Goal: Information Seeking & Learning: Understand process/instructions

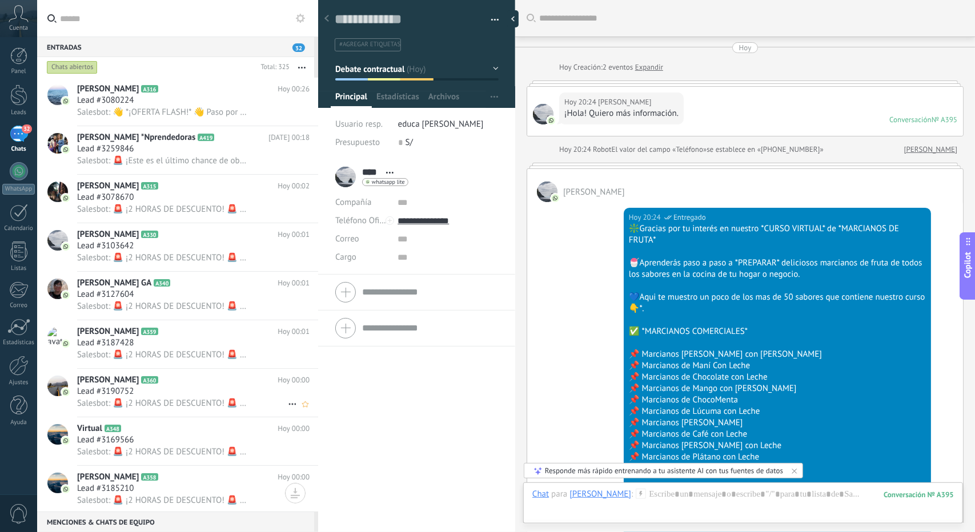
scroll to position [17, 0]
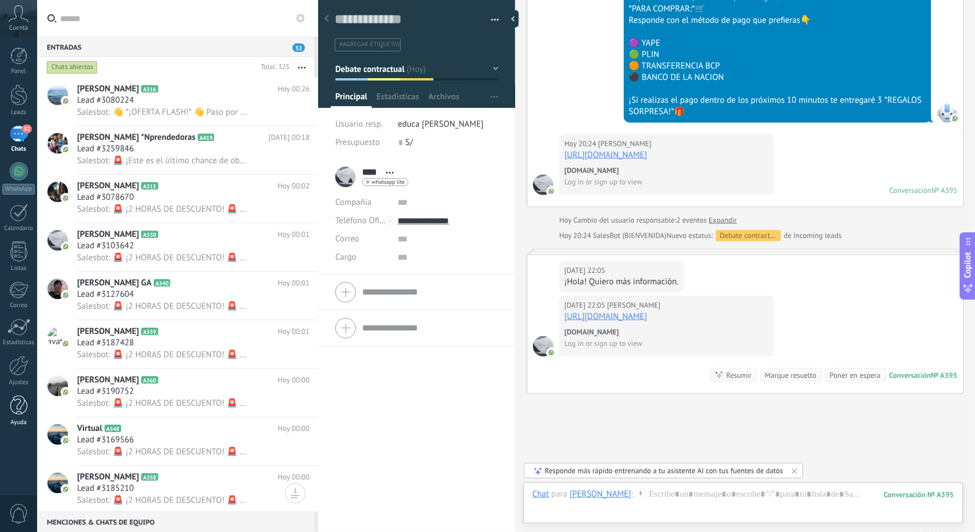
click at [14, 416] on link "Ayuda" at bounding box center [18, 411] width 37 height 31
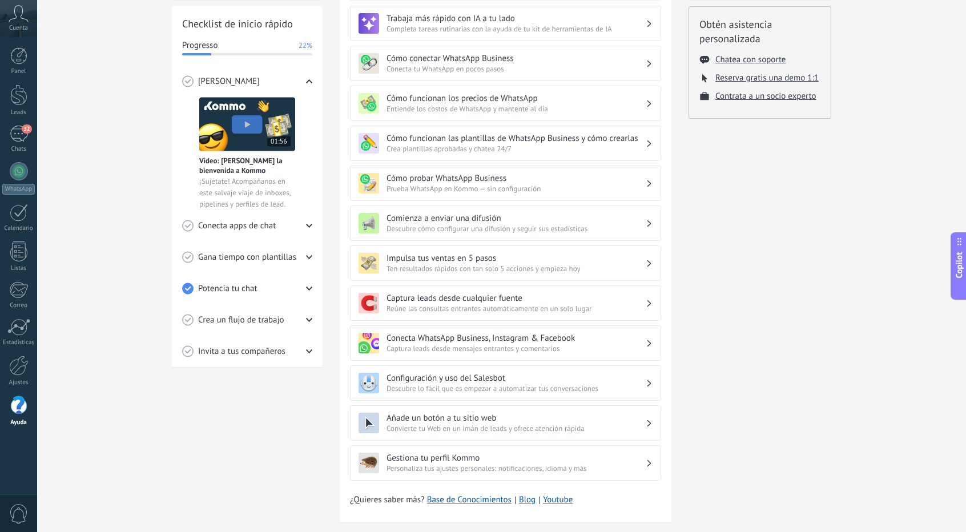
scroll to position [112, 0]
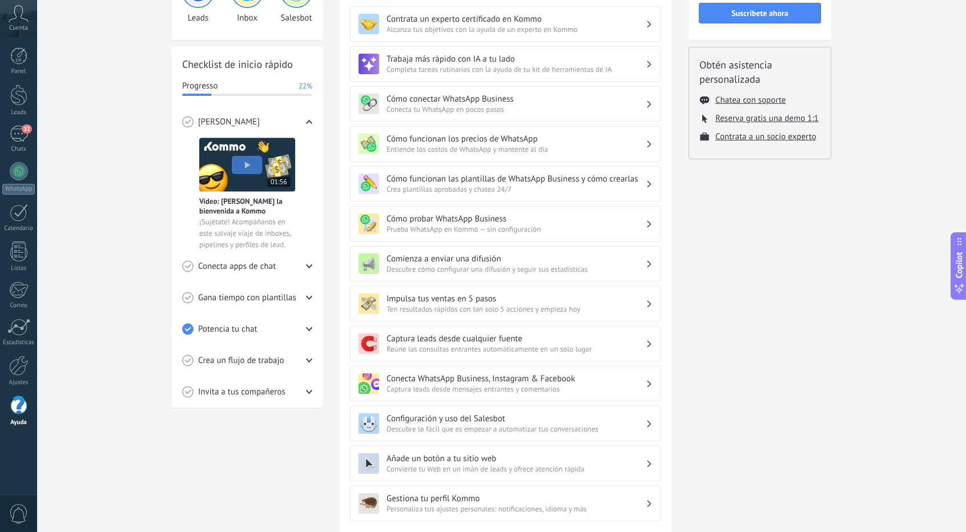
click at [31, 19] on div "Cuenta" at bounding box center [18, 18] width 37 height 37
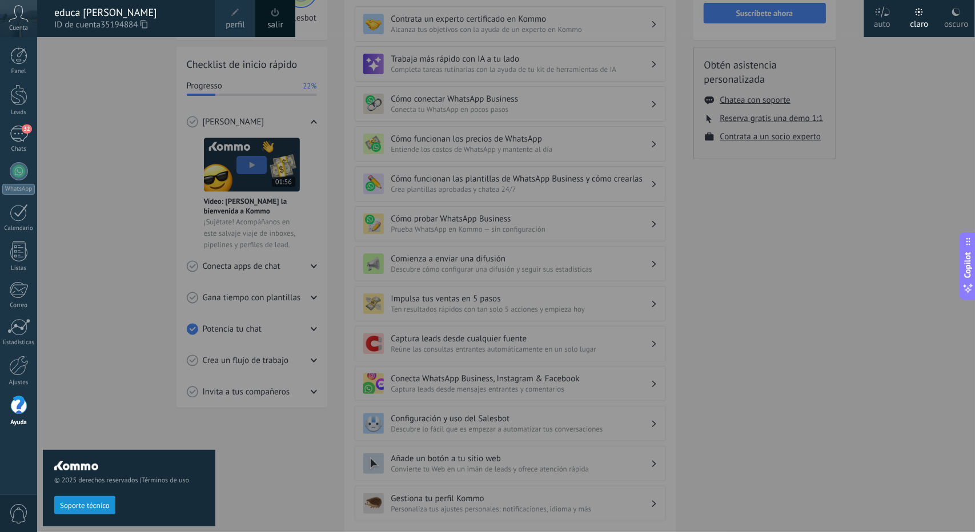
click at [122, 87] on div "© 2025 derechos reservados | Términos de uso Soporte técnico" at bounding box center [129, 284] width 172 height 495
click at [23, 28] on span "Cuenta" at bounding box center [18, 28] width 19 height 7
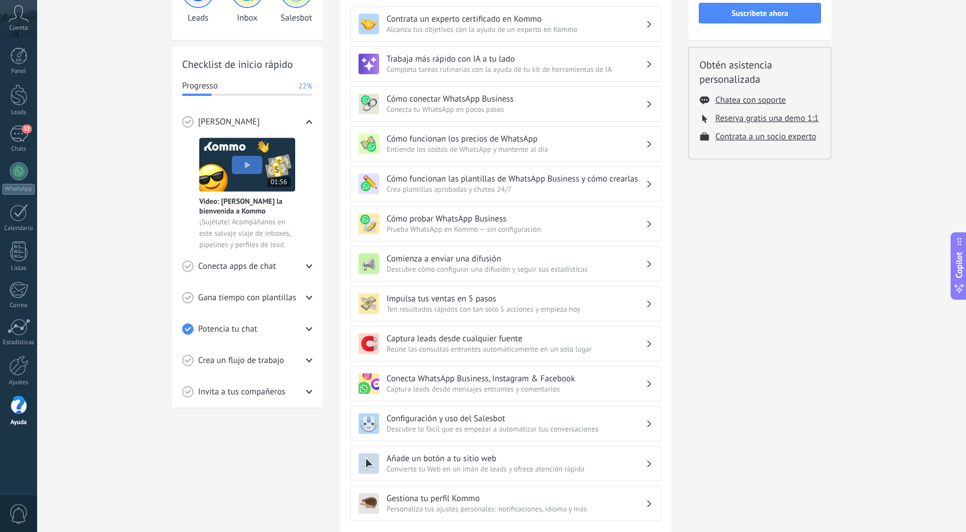
click at [131, 200] on div "Tutoriales de inicio Leads Inbox Salesbot Checklist de inicio rápido Progresso …" at bounding box center [501, 259] width 929 height 669
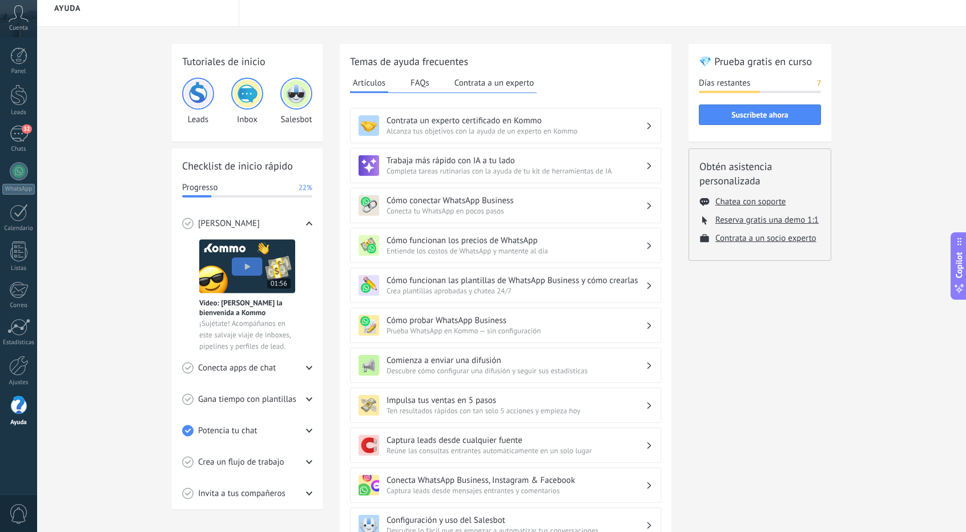
scroll to position [0, 0]
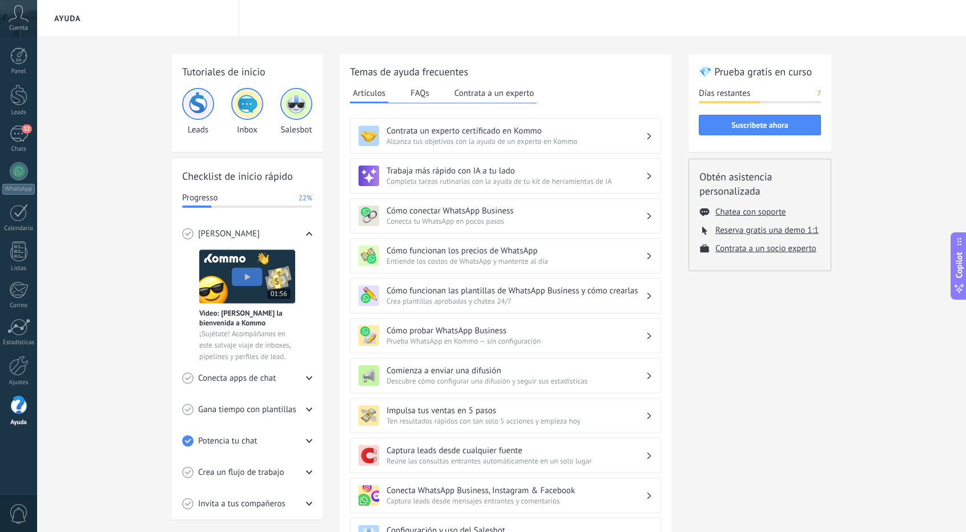
click at [717, 360] on div "💎 Prueba gratis en curso Días restantes 7 Suscríbete ahora Obtén asistencia per…" at bounding box center [760, 371] width 143 height 635
click at [121, 321] on div "Tutoriales de inicio Leads Inbox Salesbot Checklist de inicio rápido Progresso …" at bounding box center [501, 371] width 929 height 669
drag, startPoint x: 120, startPoint y: 320, endPoint x: 113, endPoint y: 317, distance: 7.4
click at [113, 317] on div "Tutoriales de inicio Leads Inbox Salesbot Checklist de inicio rápido Progresso …" at bounding box center [501, 371] width 929 height 669
